Goal: Task Accomplishment & Management: Use online tool/utility

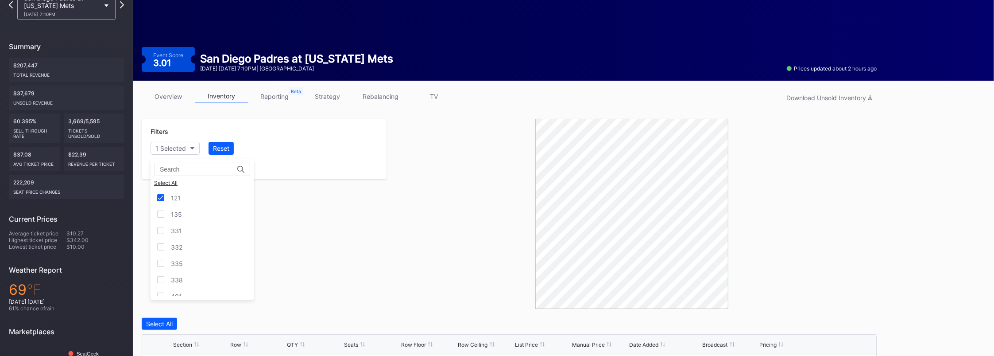
scroll to position [1013, 0]
click at [225, 95] on link "inventory" at bounding box center [221, 96] width 53 height 14
click at [221, 101] on link "inventory" at bounding box center [221, 96] width 53 height 14
click at [169, 164] on icon at bounding box center [170, 165] width 4 height 4
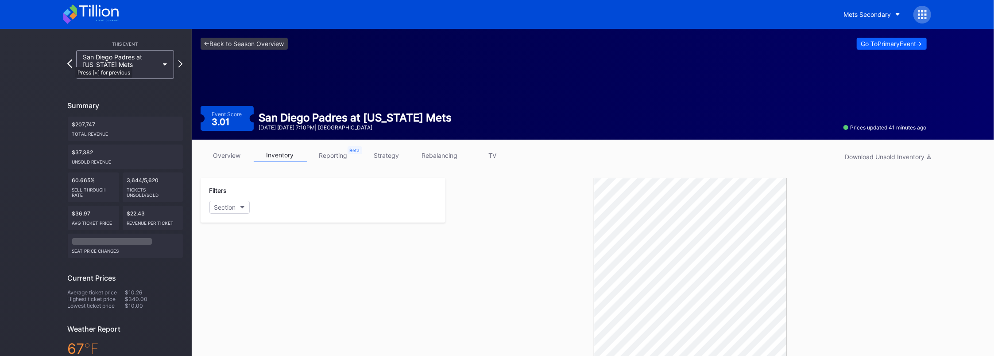
click at [71, 62] on icon at bounding box center [69, 63] width 5 height 8
click at [263, 228] on div "Filters Section" at bounding box center [323, 273] width 245 height 190
click at [241, 207] on icon "button" at bounding box center [243, 207] width 4 height 3
